Goal: Transaction & Acquisition: Book appointment/travel/reservation

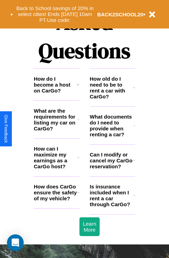
scroll to position [843, 0]
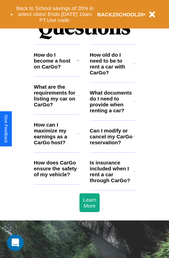
click at [134, 174] on icon at bounding box center [134, 172] width 2 height 6
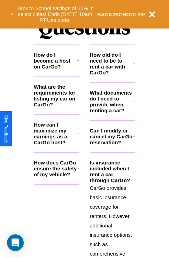
click at [112, 75] on h3 "How old do I need to be to rent a car with CarGo?" at bounding box center [111, 64] width 43 height 24
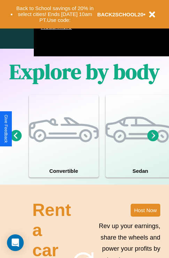
scroll to position [447, 0]
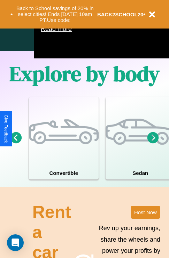
click at [153, 143] on icon at bounding box center [152, 137] width 11 height 11
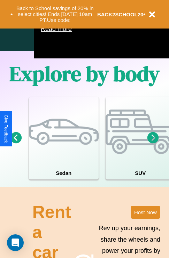
scroll to position [379, 83]
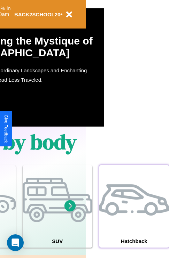
click at [134, 217] on div at bounding box center [134, 200] width 70 height 70
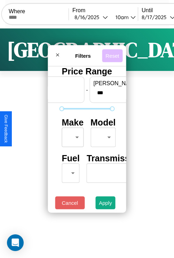
click at [112, 54] on button "Reset" at bounding box center [112, 55] width 21 height 13
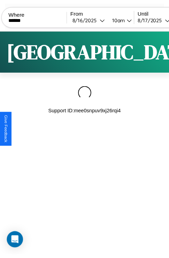
scroll to position [0, 59]
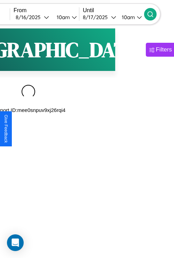
type input "******"
click at [154, 14] on icon at bounding box center [150, 14] width 7 height 7
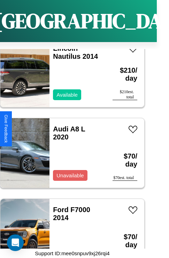
scroll to position [1964, 0]
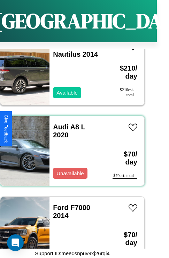
click at [70, 147] on div "Audi A8 L 2020 Unavailable" at bounding box center [77, 151] width 56 height 70
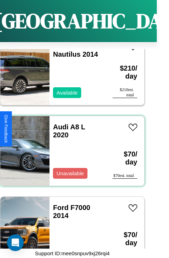
click at [70, 147] on div "Audi A8 L 2020 Unavailable" at bounding box center [77, 151] width 56 height 70
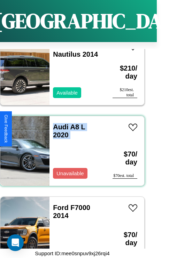
click at [70, 147] on div "Audi A8 L 2020 Unavailable" at bounding box center [77, 151] width 56 height 70
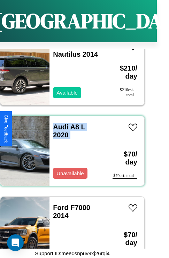
click at [70, 147] on div "Audi A8 L 2020 Unavailable" at bounding box center [77, 151] width 56 height 70
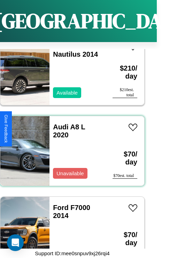
click at [70, 147] on div "Audi A8 L 2020 Unavailable" at bounding box center [77, 151] width 56 height 70
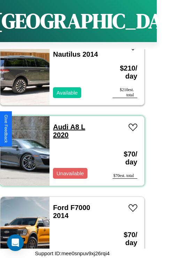
click at [58, 123] on link "Audi A8 L 2020" at bounding box center [69, 131] width 32 height 16
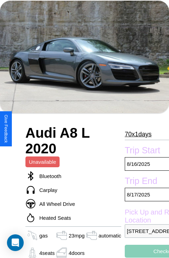
scroll to position [33, 0]
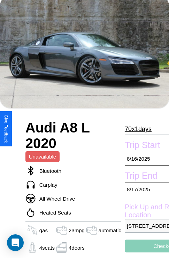
click at [135, 129] on p "70 x 1 days" at bounding box center [138, 129] width 27 height 11
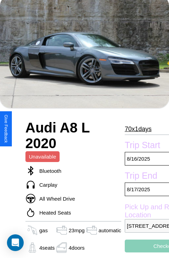
click at [135, 129] on p "70 x 1 days" at bounding box center [138, 129] width 27 height 11
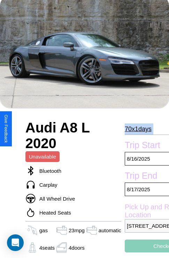
click at [135, 129] on p "70 x 1 days" at bounding box center [138, 129] width 27 height 11
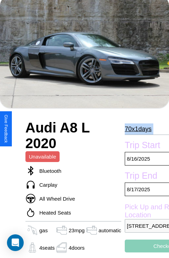
click at [135, 129] on p "70 x 1 days" at bounding box center [138, 129] width 27 height 11
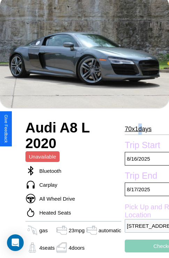
click at [135, 129] on p "70 x 1 days" at bounding box center [138, 129] width 27 height 11
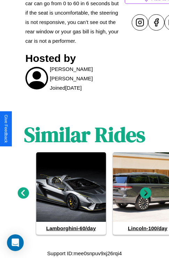
scroll to position [358, 0]
click at [145, 193] on icon at bounding box center [145, 193] width 11 height 11
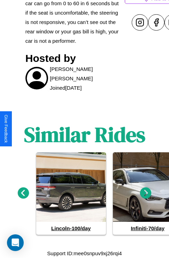
click at [145, 193] on icon at bounding box center [145, 193] width 11 height 11
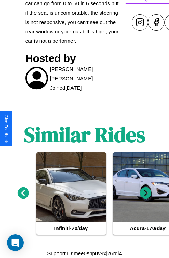
click at [145, 193] on icon at bounding box center [145, 193] width 11 height 11
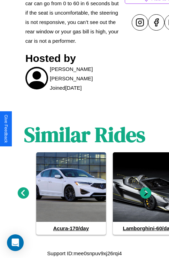
click at [145, 193] on icon at bounding box center [145, 193] width 11 height 11
